Goal: Information Seeking & Learning: Learn about a topic

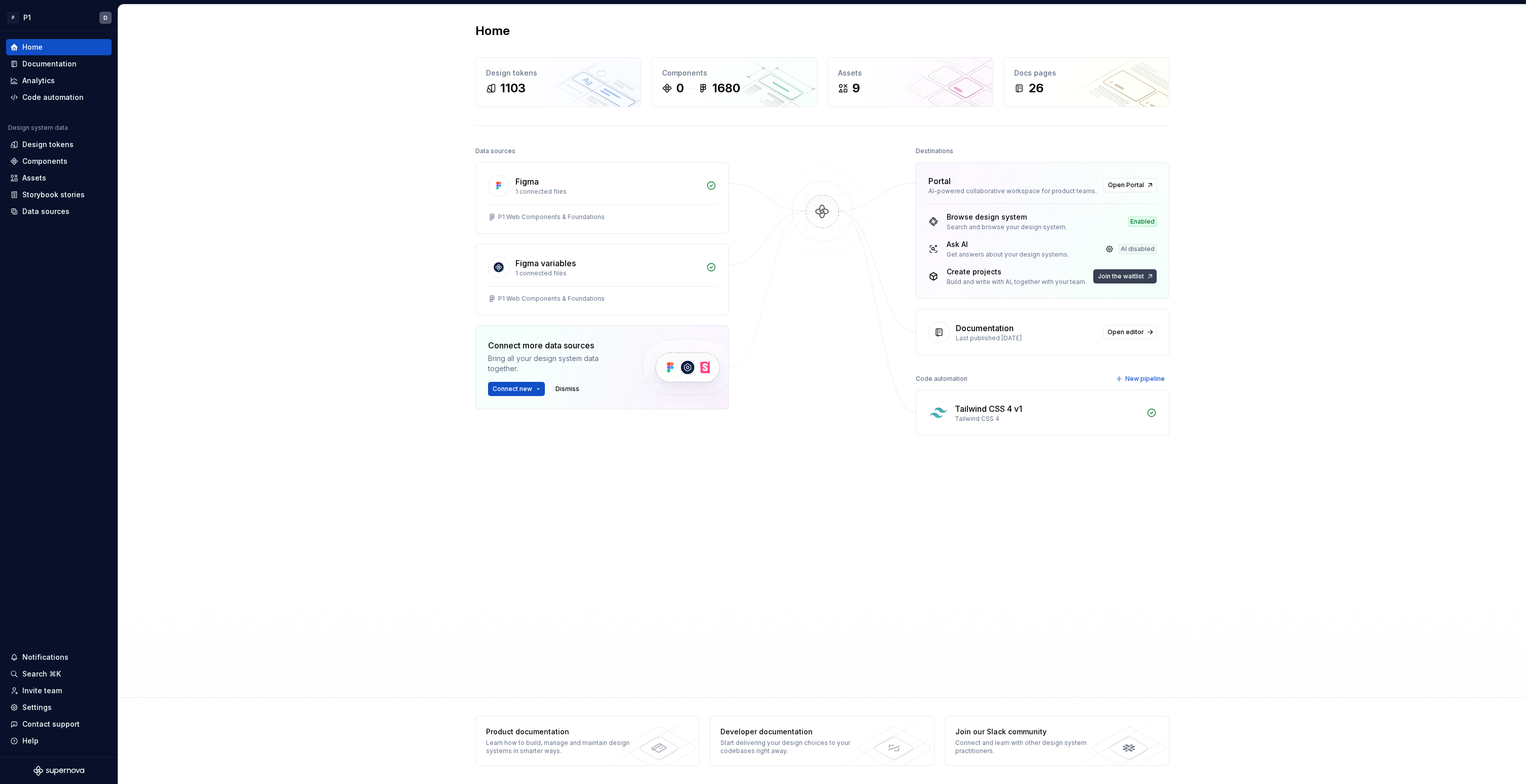
click at [1120, 276] on span "Join the waitlist" at bounding box center [1121, 276] width 46 height 8
click at [1125, 330] on span "Open editor" at bounding box center [1125, 332] width 37 height 8
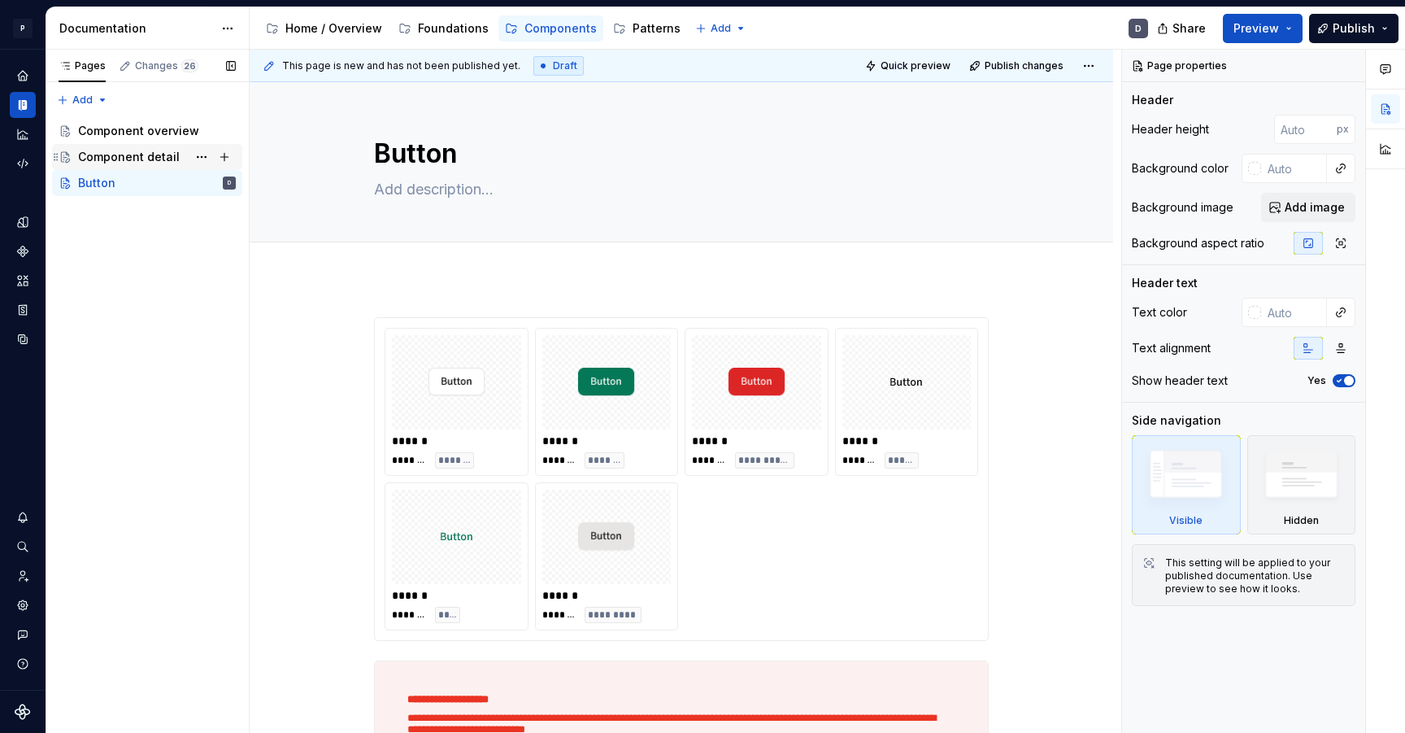
click at [146, 160] on div "Component detail" at bounding box center [129, 157] width 102 height 16
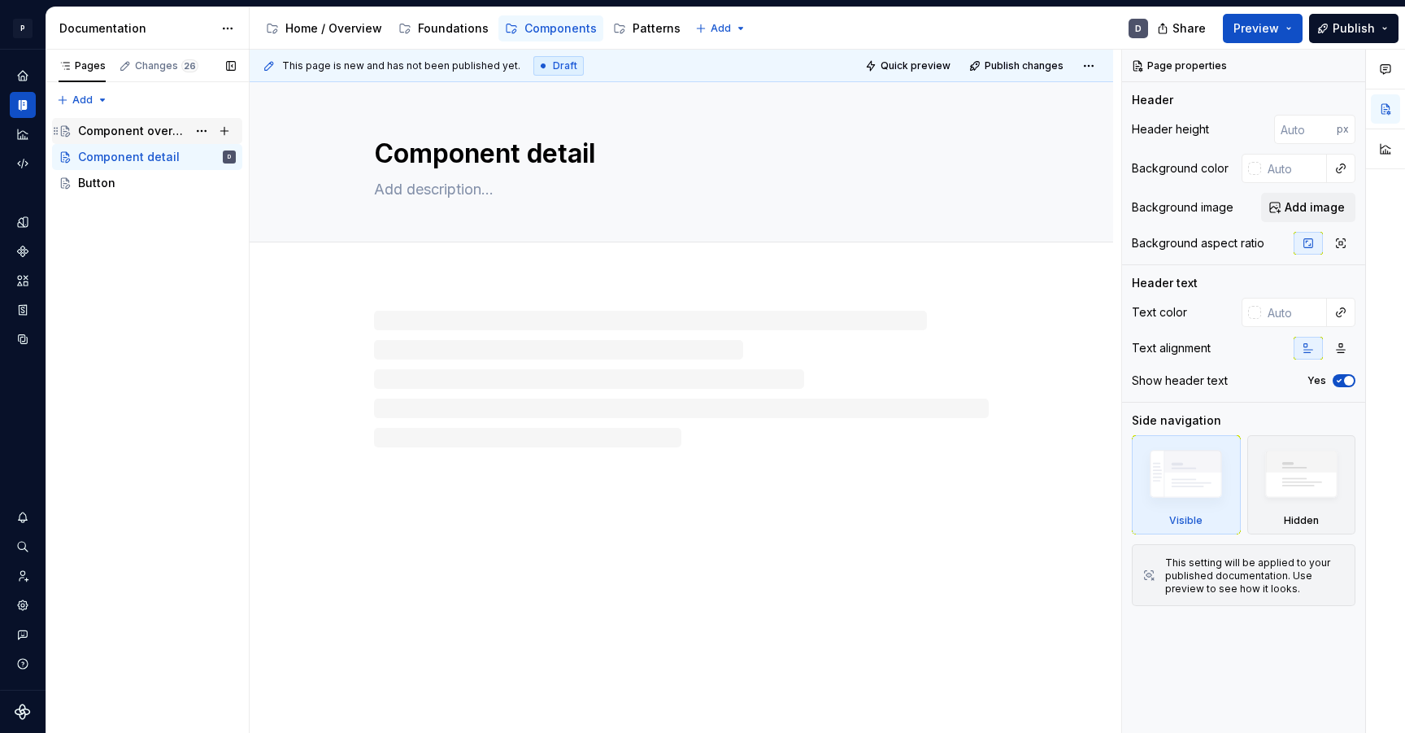
click at [149, 130] on div "Component overview" at bounding box center [132, 131] width 109 height 16
click at [287, 29] on div "Home / Overview" at bounding box center [333, 28] width 97 height 16
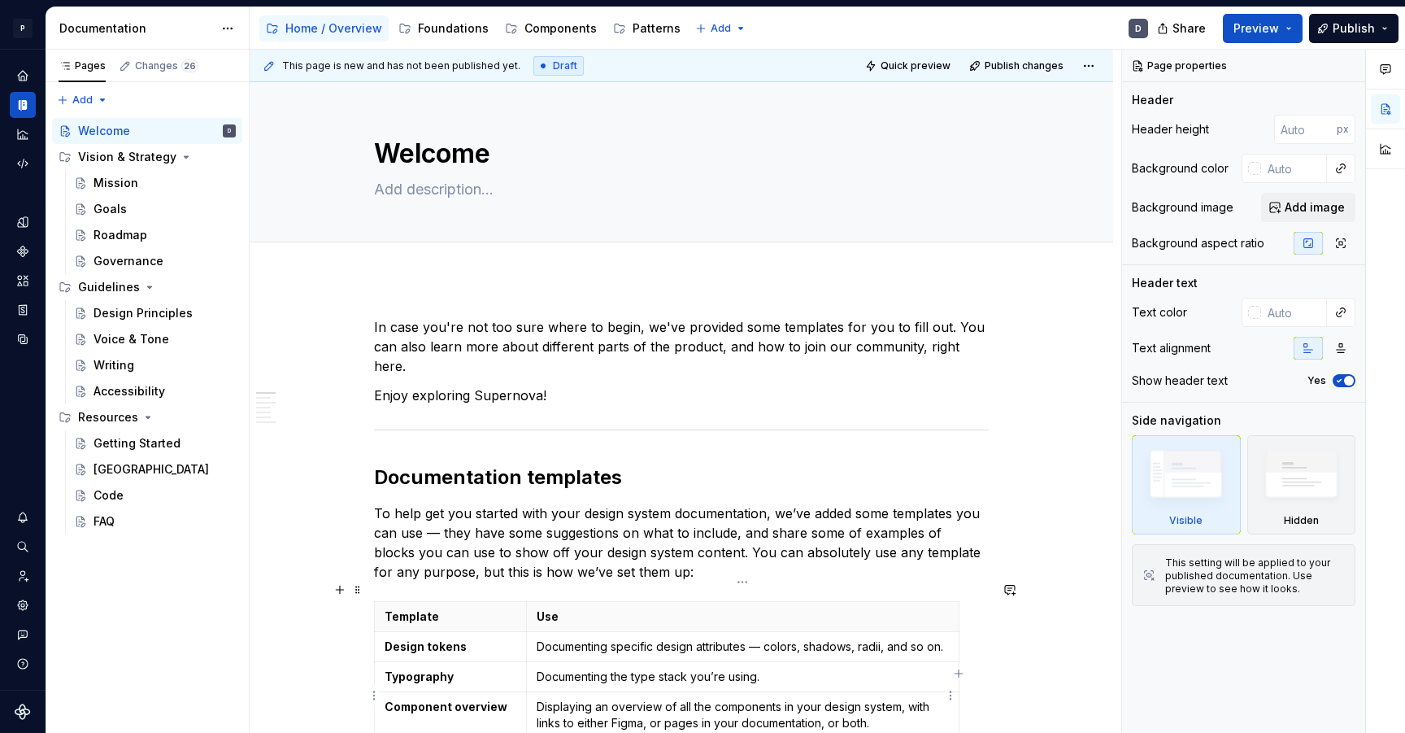
type textarea "*"
